Goal: Navigation & Orientation: Find specific page/section

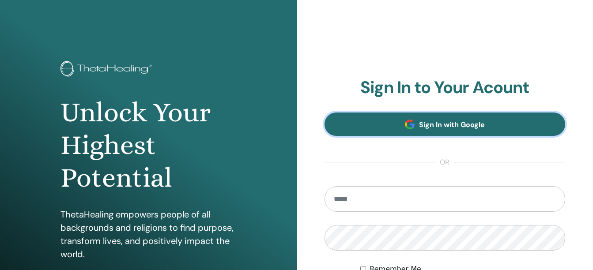
click at [441, 131] on link "Sign In with Google" at bounding box center [445, 124] width 241 height 23
